Goal: Check status: Check status

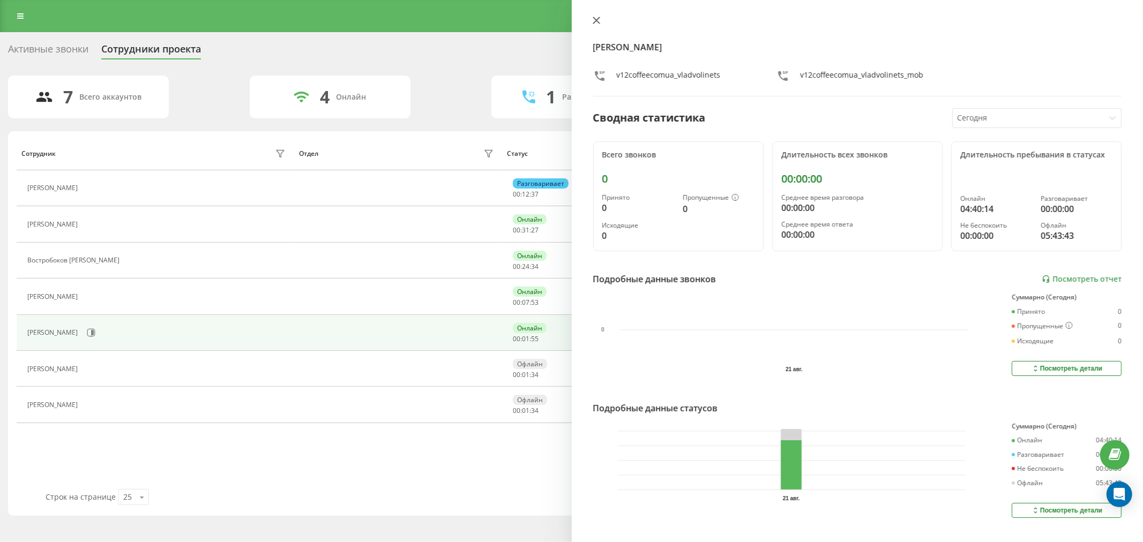
click at [589, 22] on button at bounding box center [596, 21] width 14 height 10
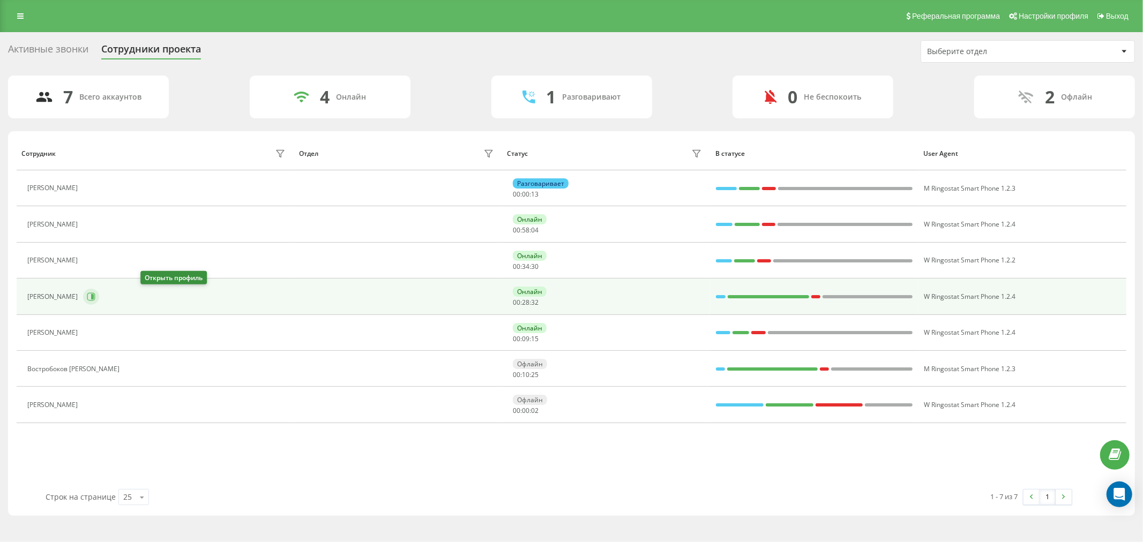
click at [99, 295] on button at bounding box center [91, 297] width 16 height 16
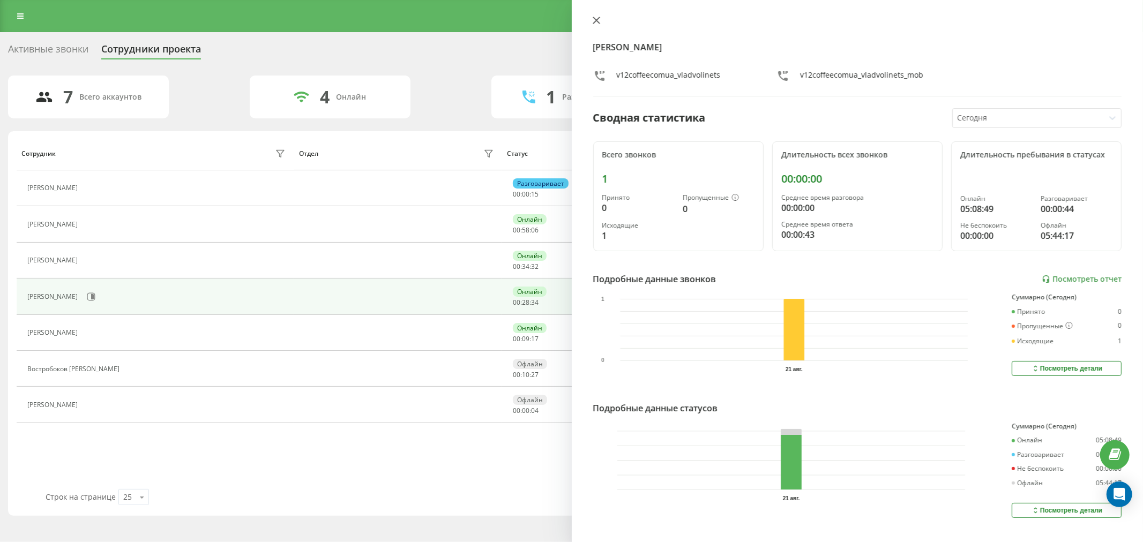
click at [596, 20] on icon at bounding box center [596, 20] width 6 height 6
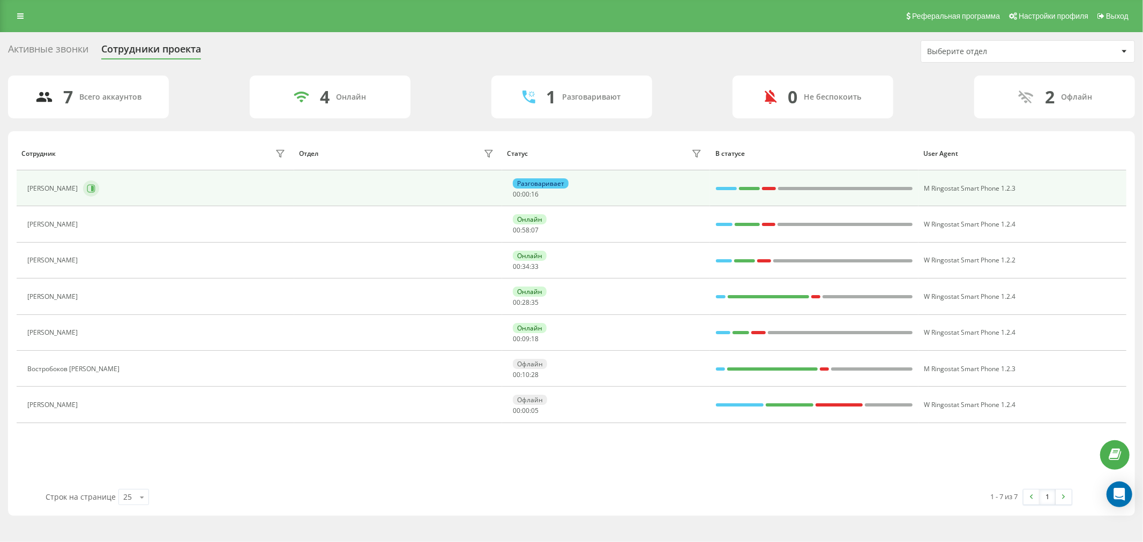
click at [95, 192] on icon at bounding box center [91, 188] width 8 height 8
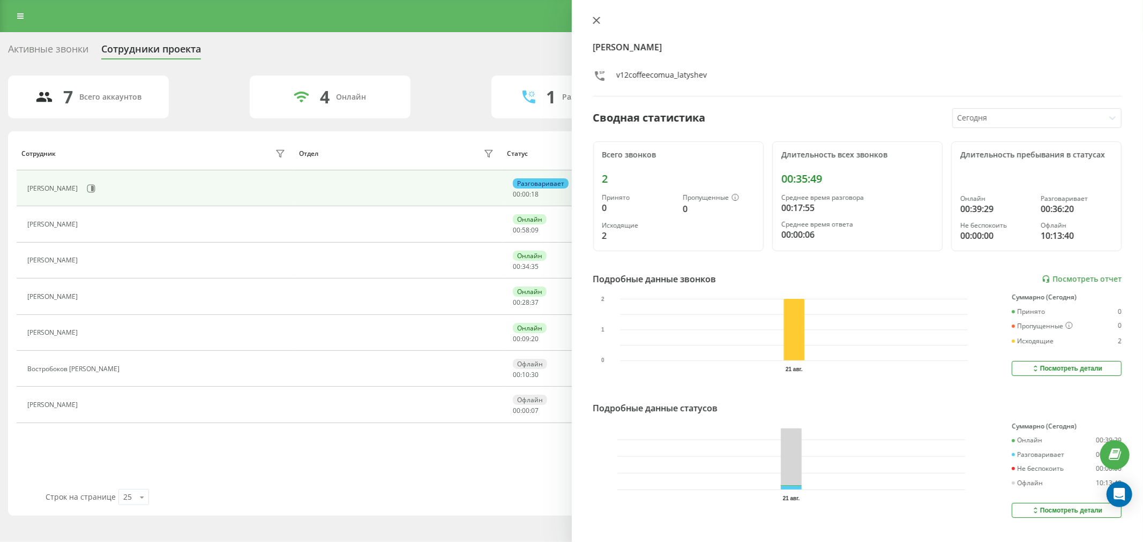
click at [597, 21] on icon at bounding box center [596, 20] width 6 height 6
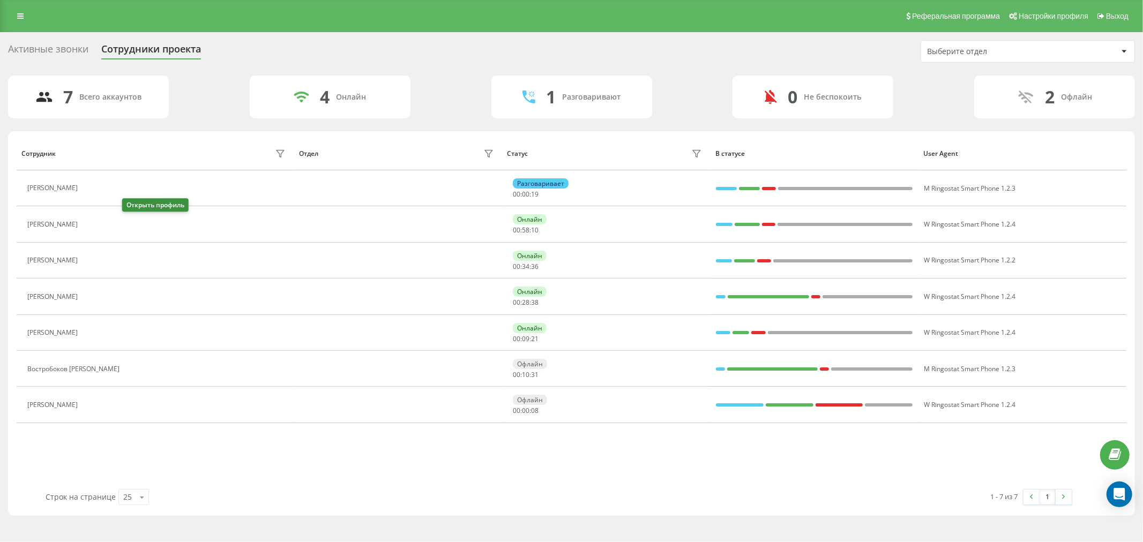
click at [94, 226] on icon at bounding box center [89, 224] width 9 height 9
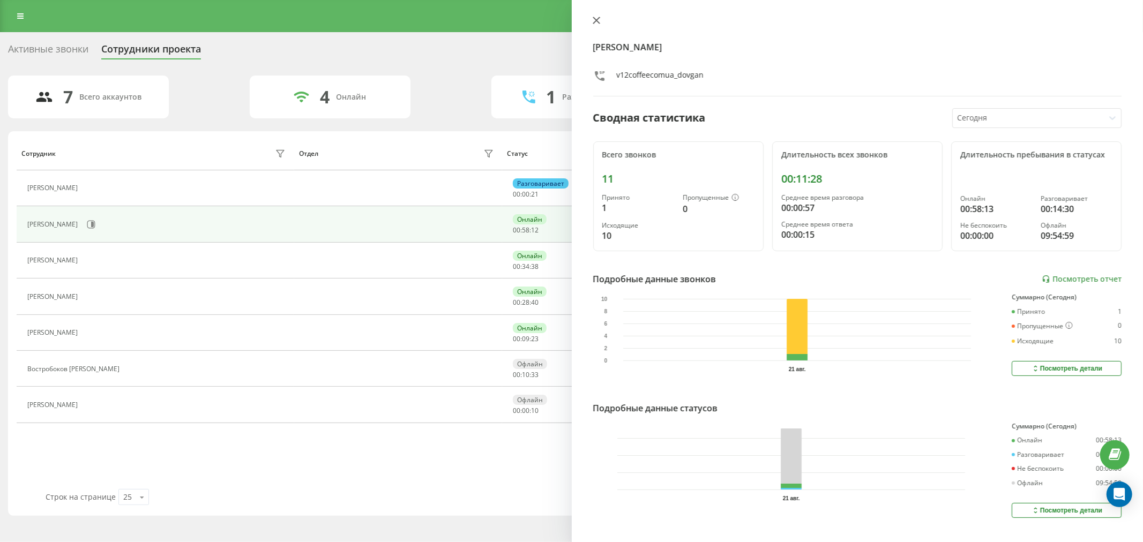
click at [590, 20] on button at bounding box center [596, 21] width 14 height 10
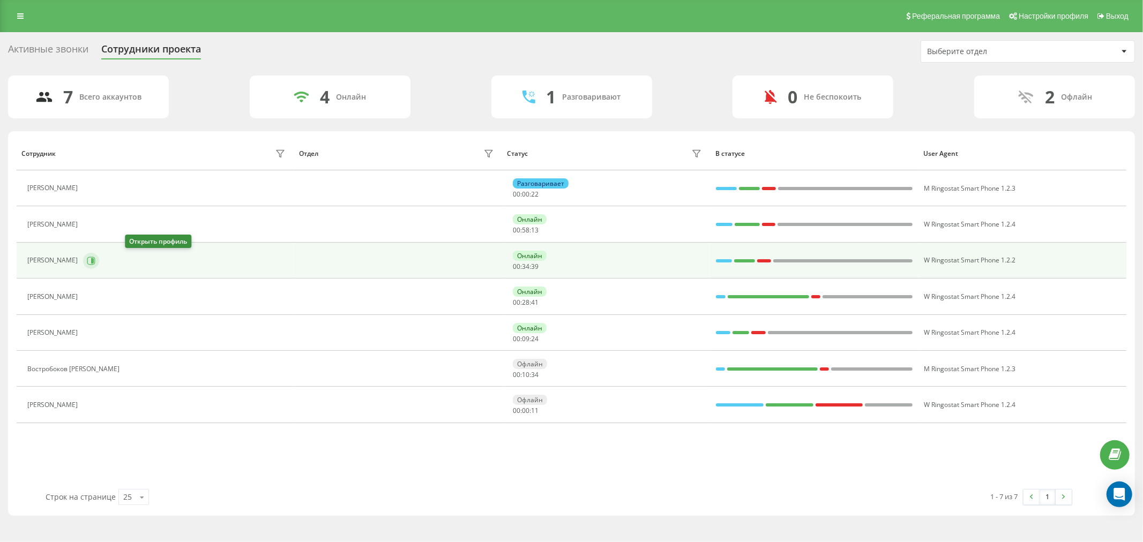
click at [99, 258] on button at bounding box center [91, 261] width 16 height 16
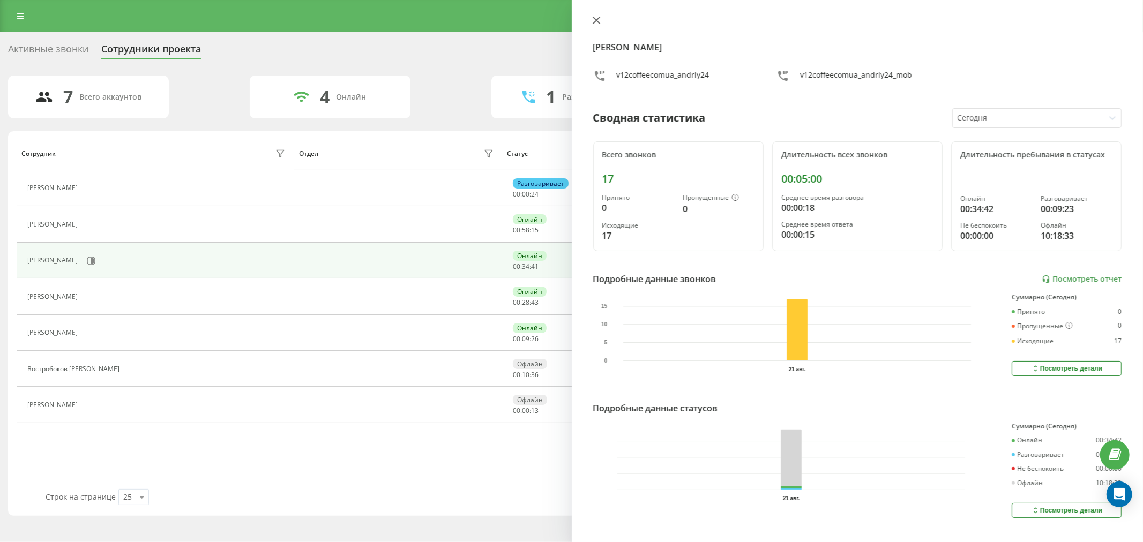
click at [591, 20] on button at bounding box center [596, 21] width 14 height 10
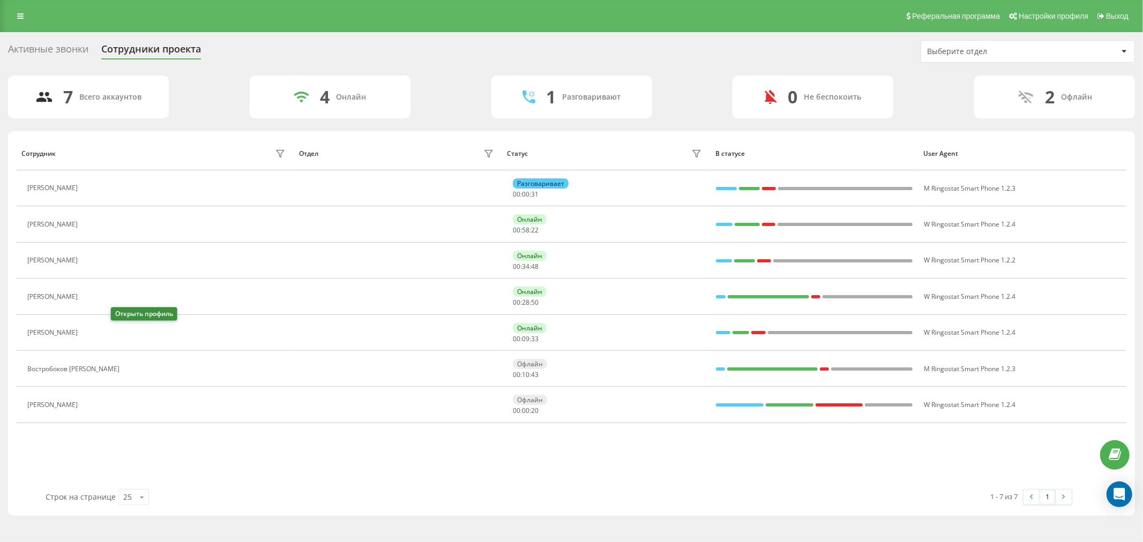
click at [96, 331] on button at bounding box center [89, 333] width 13 height 15
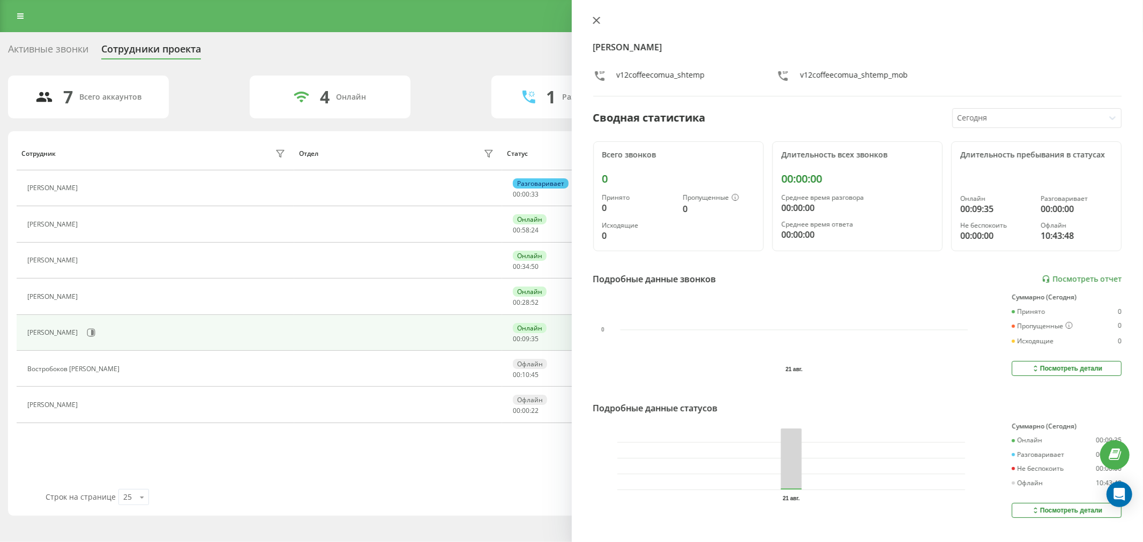
click at [596, 19] on icon at bounding box center [596, 20] width 6 height 6
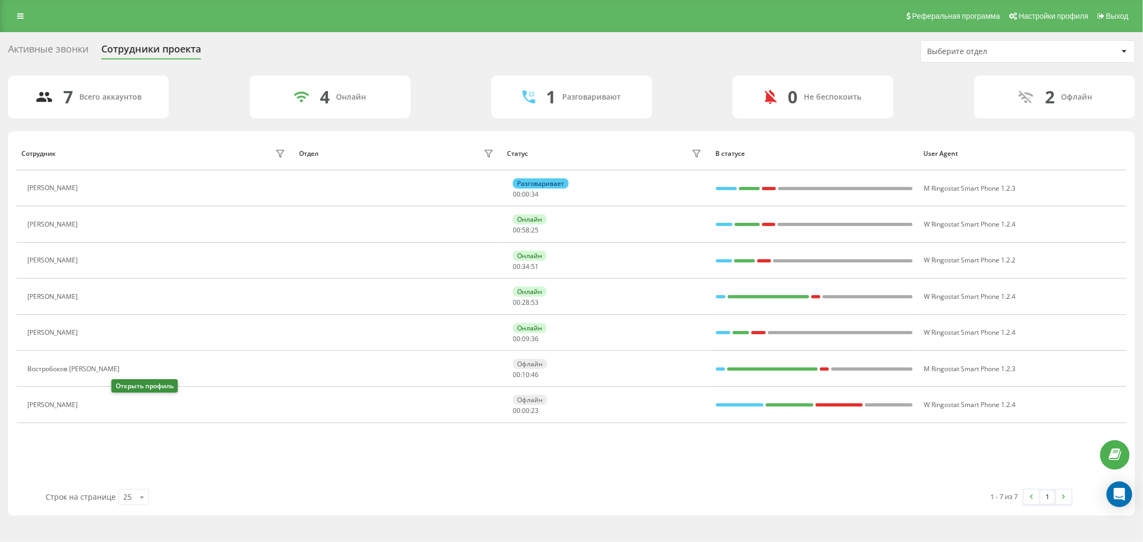
click at [94, 403] on icon at bounding box center [89, 405] width 9 height 9
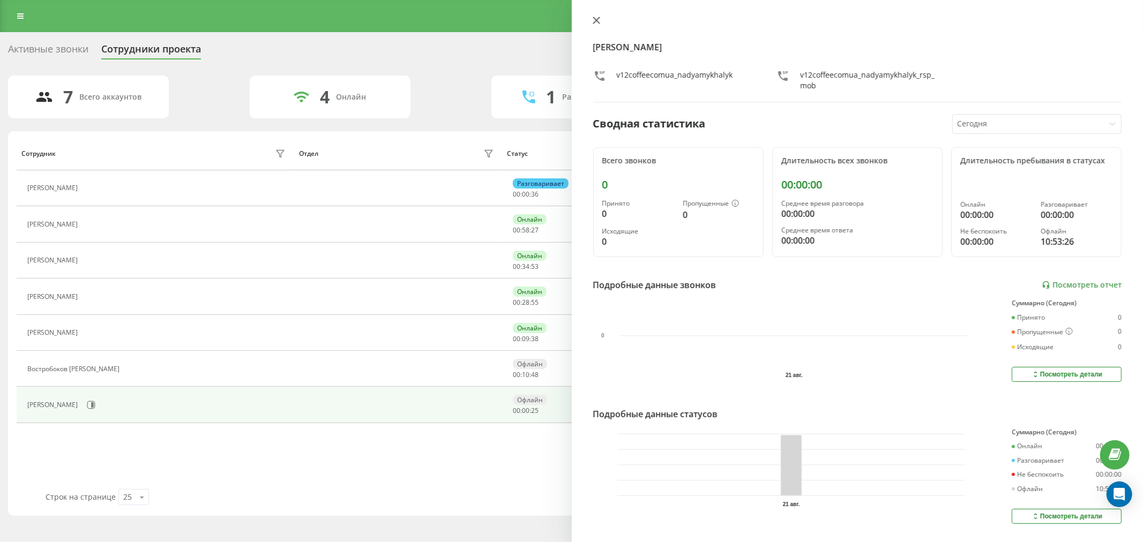
click at [597, 24] on button at bounding box center [596, 21] width 14 height 10
